Goal: Register for event/course

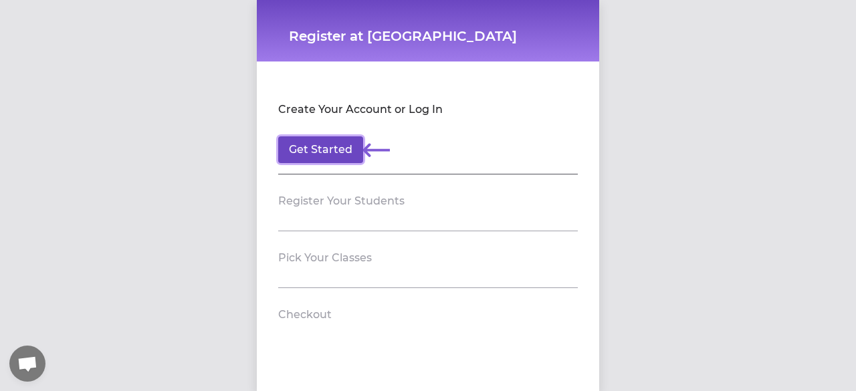
click at [315, 146] on button "Get Started" at bounding box center [320, 149] width 85 height 27
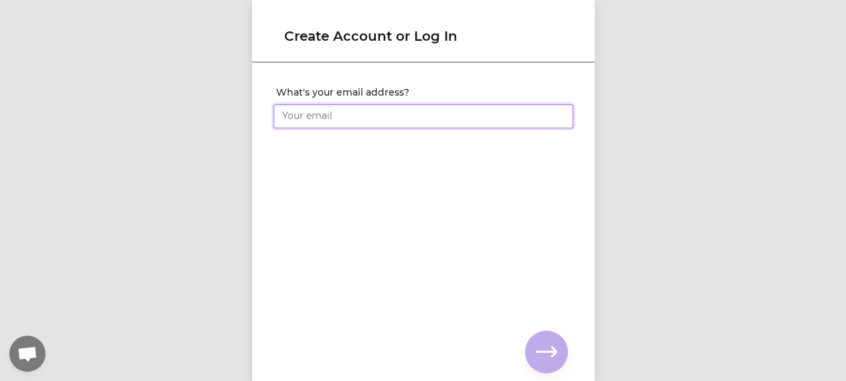
type input "[EMAIL_ADDRESS][DOMAIN_NAME]"
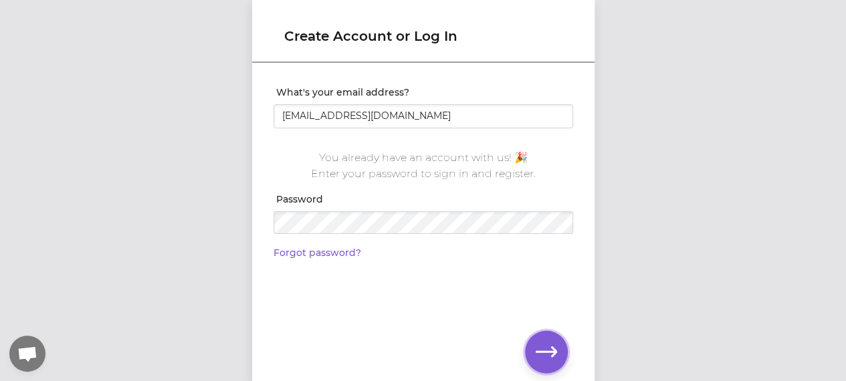
click at [535, 353] on icon "button" at bounding box center [545, 352] width 21 height 21
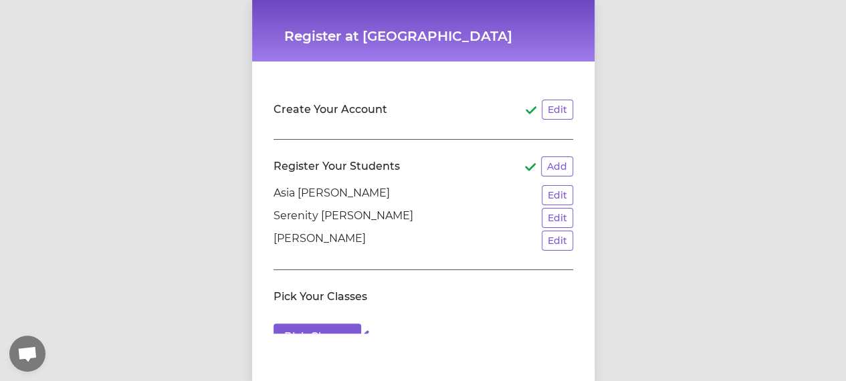
scroll to position [92, 0]
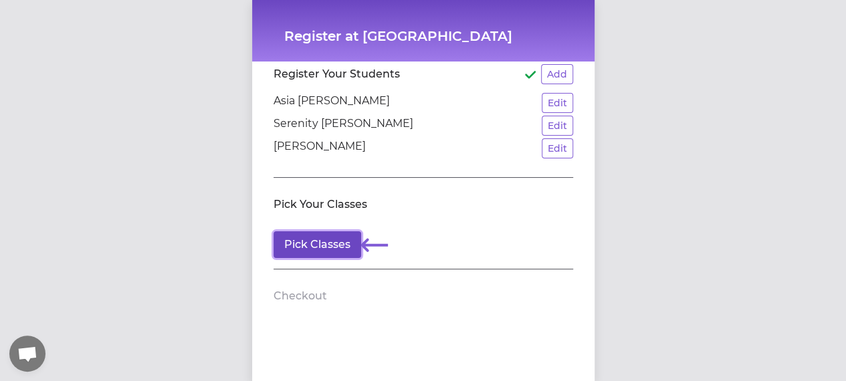
click at [298, 249] on button "Pick Classes" at bounding box center [317, 244] width 88 height 27
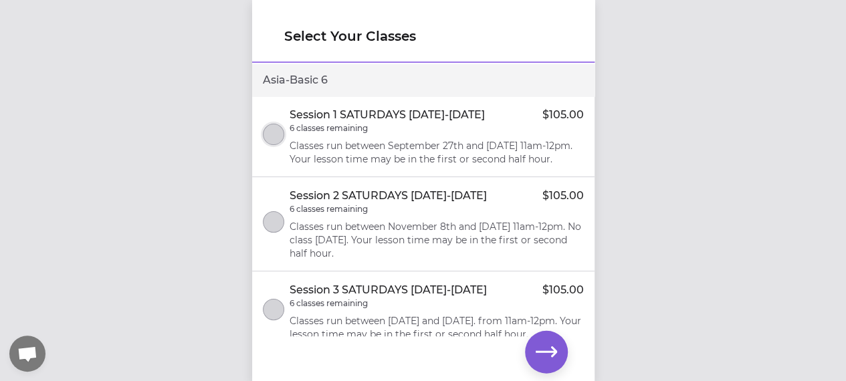
click at [271, 145] on button "select class" at bounding box center [273, 134] width 21 height 21
click at [544, 353] on icon "button" at bounding box center [545, 352] width 21 height 21
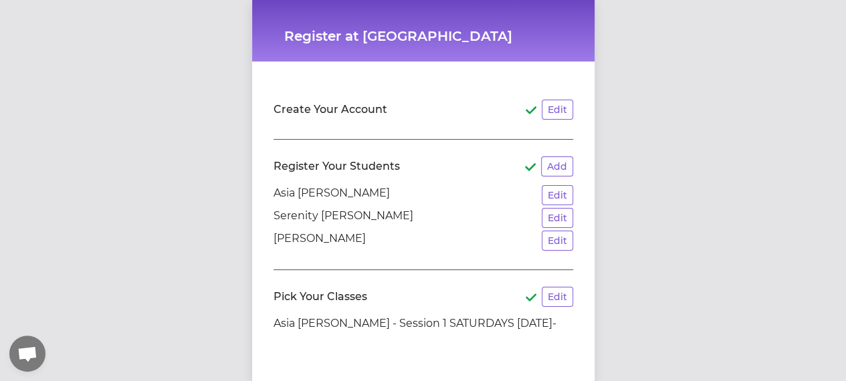
scroll to position [116, 0]
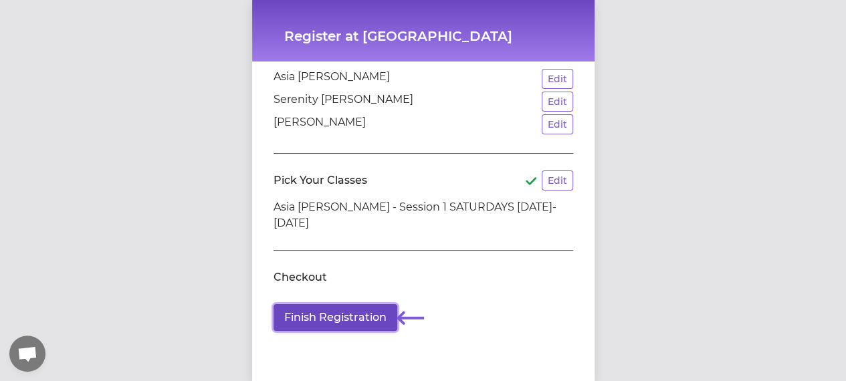
click at [334, 304] on button "Finish Registration" at bounding box center [335, 317] width 124 height 27
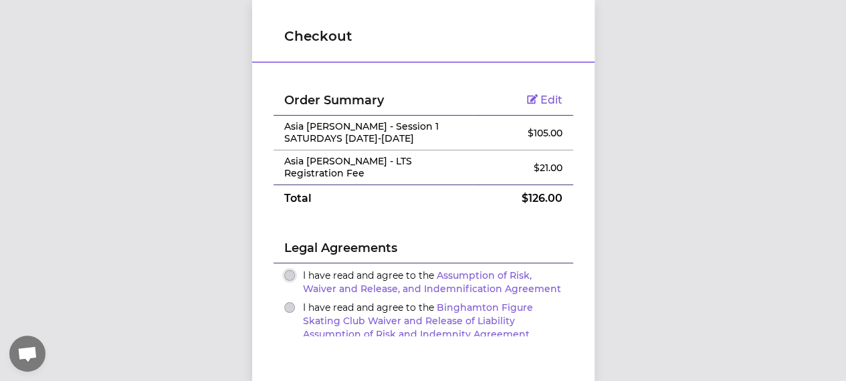
click at [286, 270] on button "I have read and agree to the Assumption of Risk, Waiver and Release, and Indemn…" at bounding box center [289, 275] width 11 height 11
click at [287, 302] on button "I have read and agree to the Binghamton Figure Skating Club Waiver and Release …" at bounding box center [289, 307] width 11 height 11
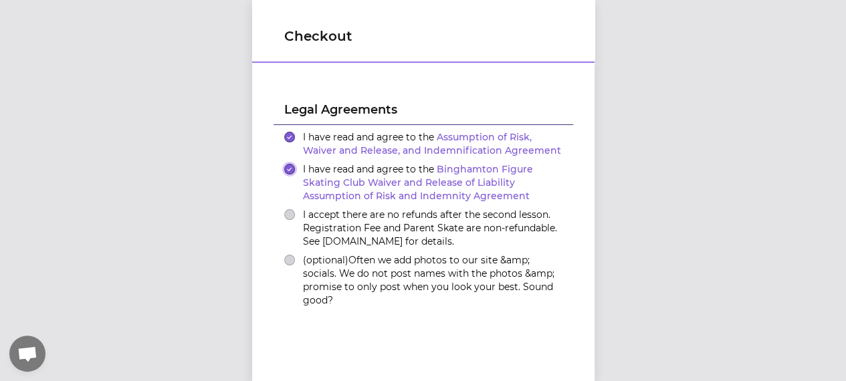
scroll to position [139, 0]
click at [285, 209] on button "I accept there are no refunds after the second lesson. Registration Fee and Par…" at bounding box center [289, 214] width 11 height 11
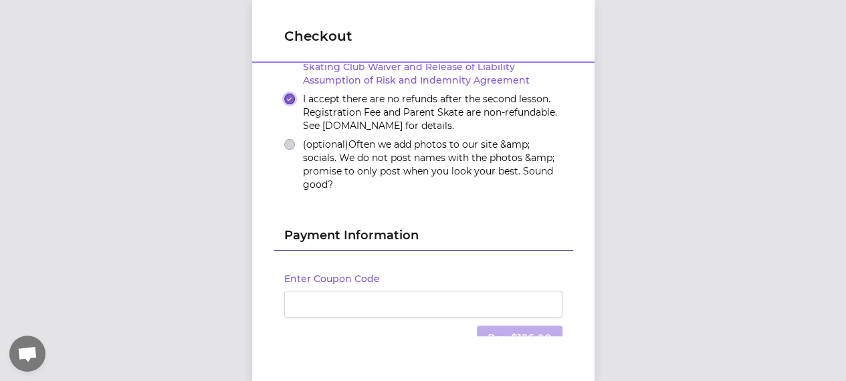
scroll to position [311, 0]
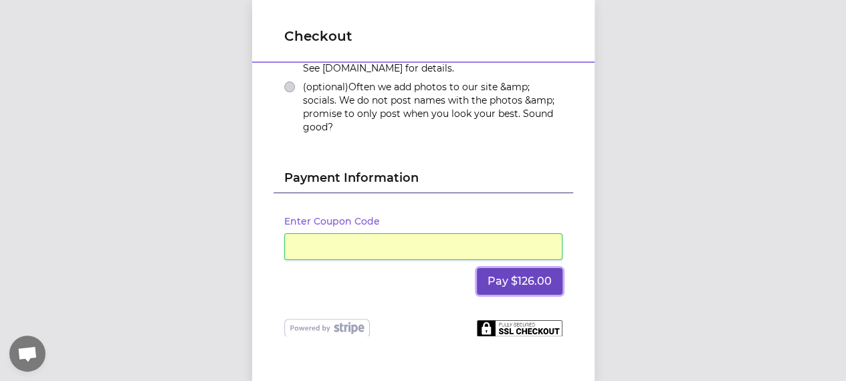
click at [501, 275] on button "Pay $126.00" at bounding box center [520, 281] width 86 height 27
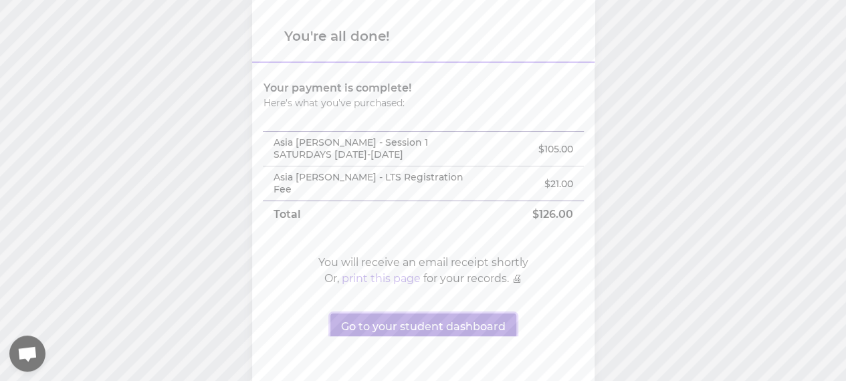
click at [409, 317] on button "Go to your student dashboard" at bounding box center [423, 326] width 186 height 27
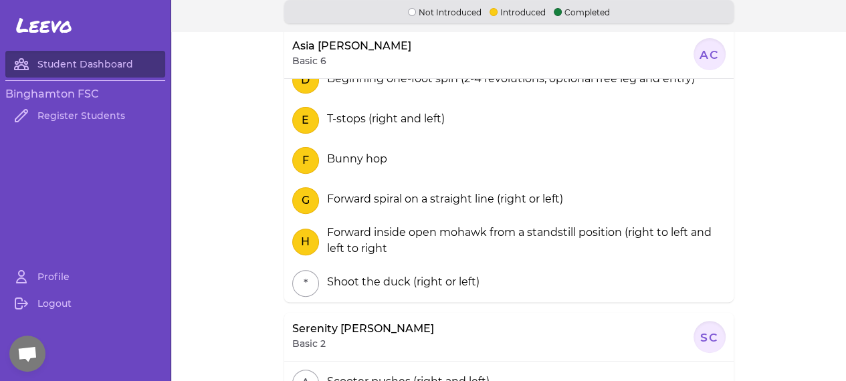
scroll to position [155, 0]
